Goal: Information Seeking & Learning: Learn about a topic

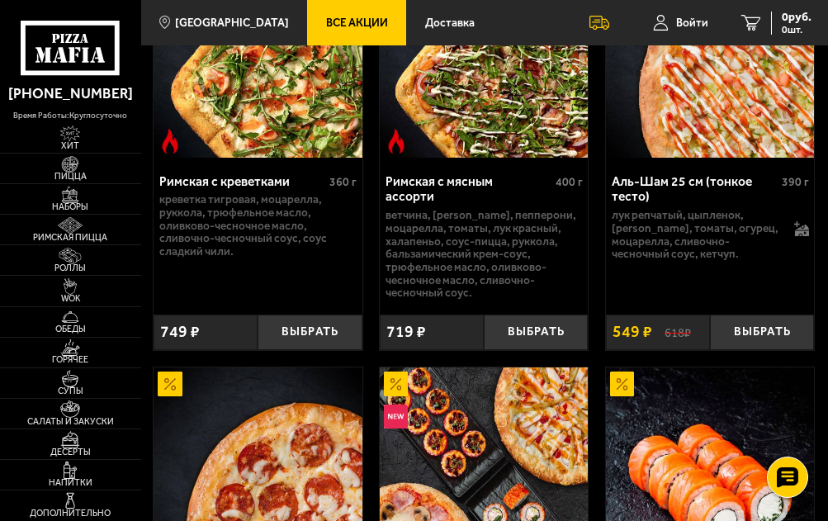
scroll to position [413, 0]
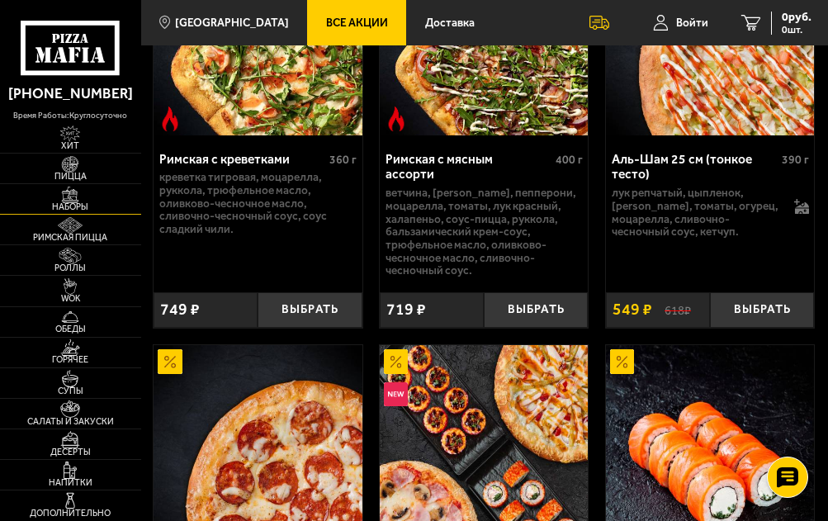
click at [81, 203] on span "Наборы" at bounding box center [70, 207] width 141 height 9
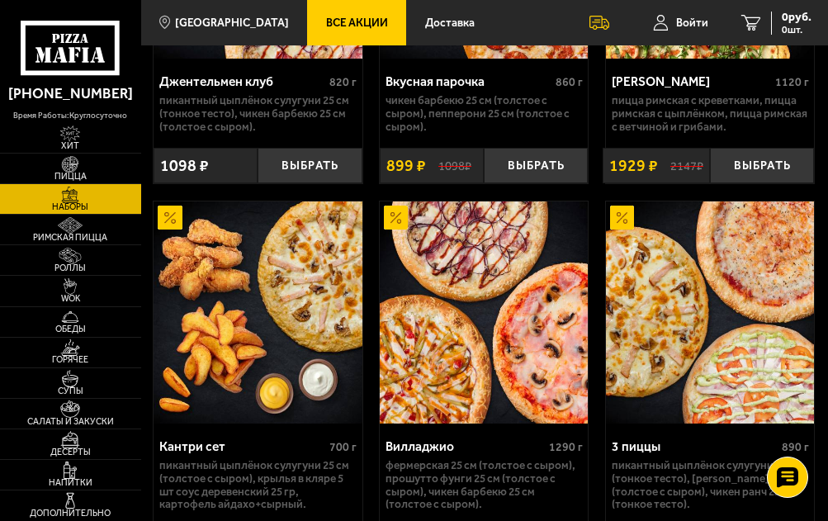
scroll to position [413, 0]
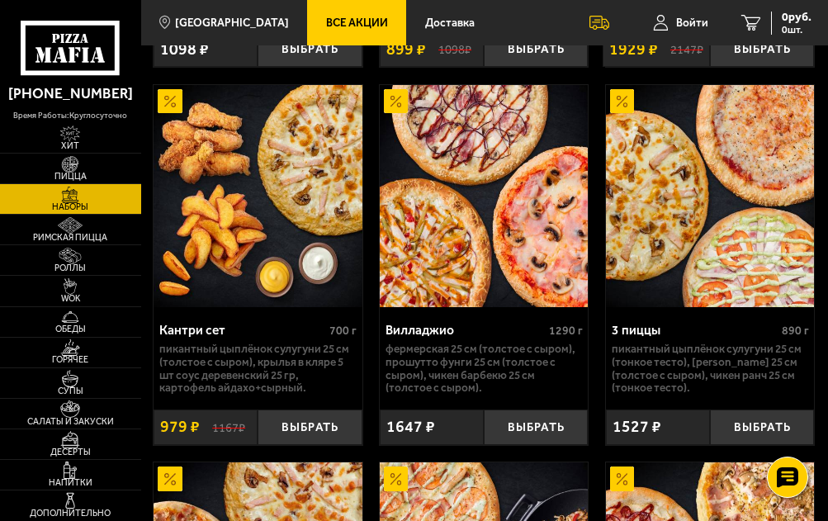
click at [331, 17] on span "Все Акции" at bounding box center [357, 23] width 62 height 12
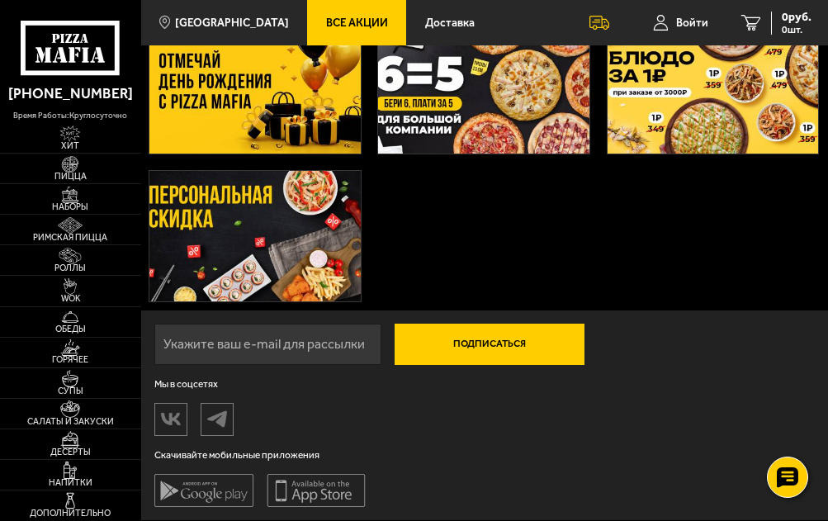
scroll to position [256, 0]
click at [68, 196] on img at bounding box center [70, 194] width 33 height 17
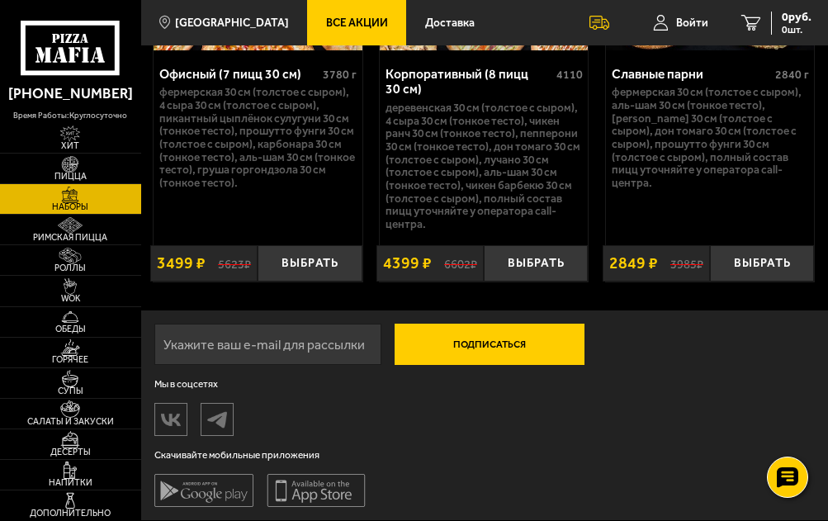
scroll to position [4248, 0]
click at [596, 23] on icon at bounding box center [599, 23] width 20 height 14
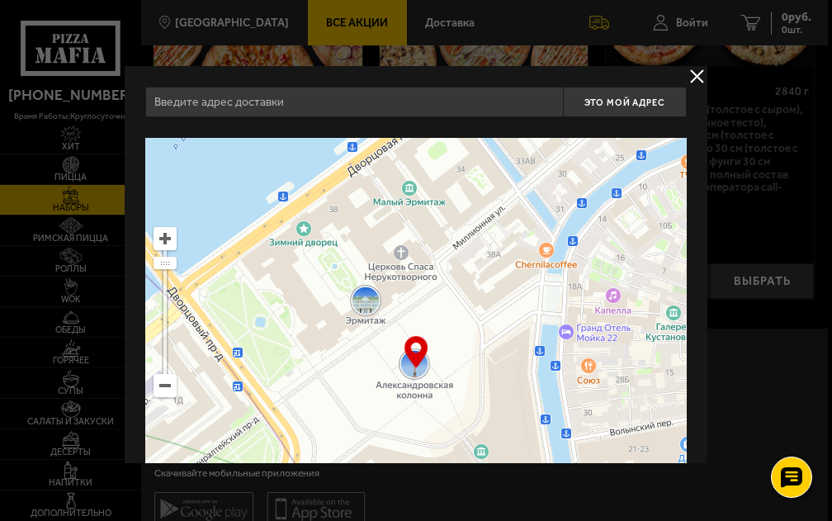
click at [689, 75] on button "delivery type" at bounding box center [696, 76] width 21 height 21
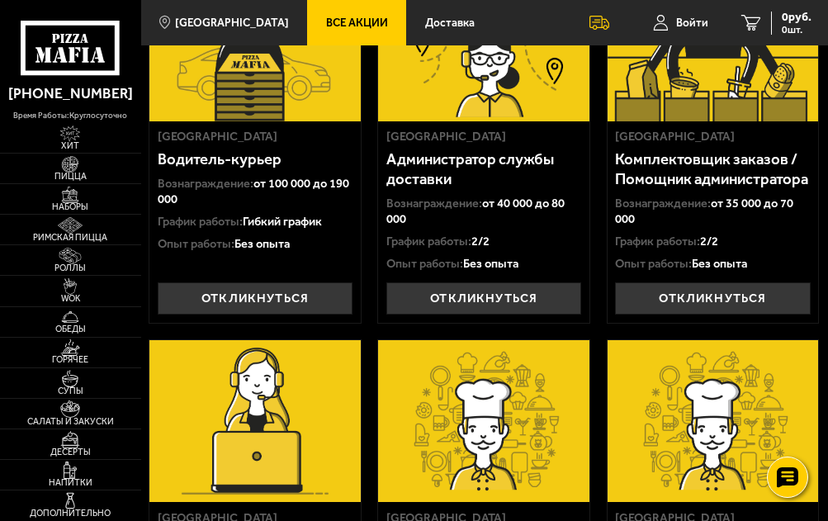
scroll to position [163, 0]
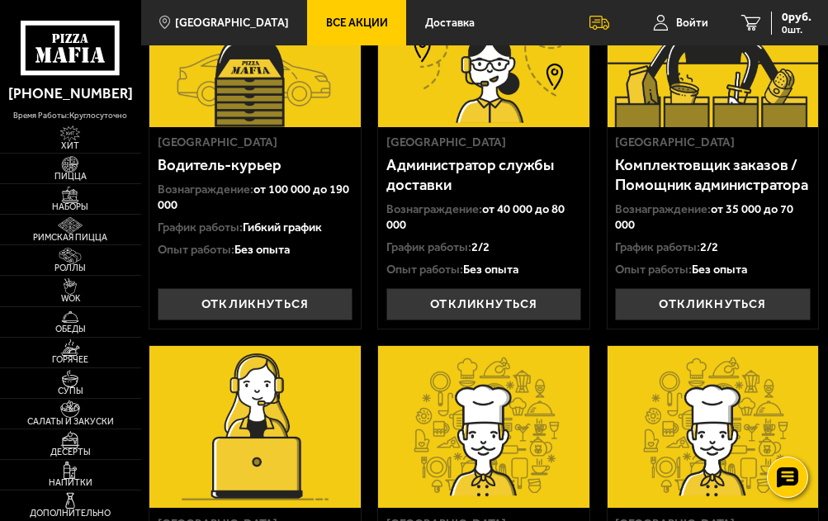
click at [250, 234] on span "Гибкий график" at bounding box center [282, 226] width 79 height 15
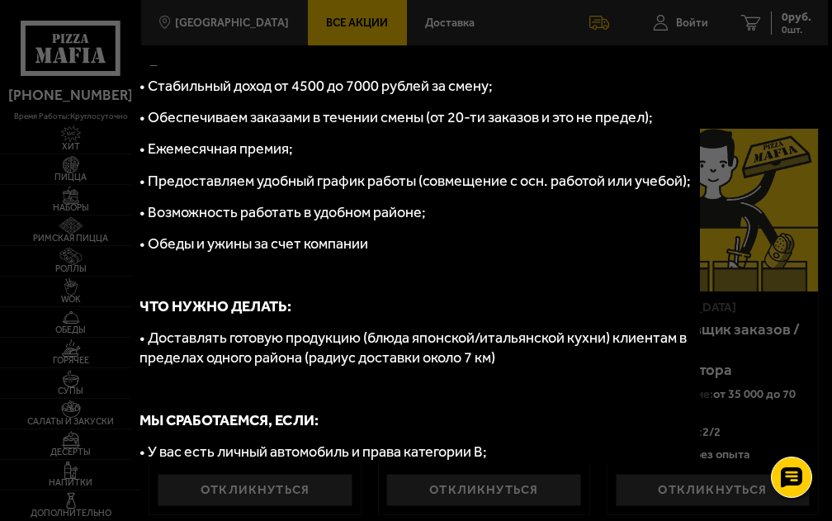
scroll to position [172, 0]
